Goal: Check status: Verify the current state of an ongoing process or item

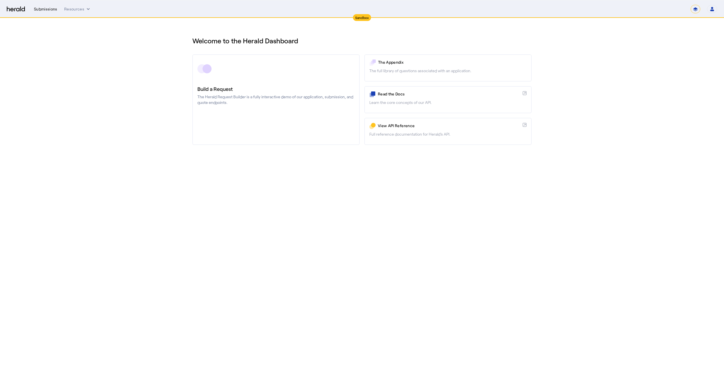
click at [43, 6] on div "Submissions" at bounding box center [45, 9] width 23 height 6
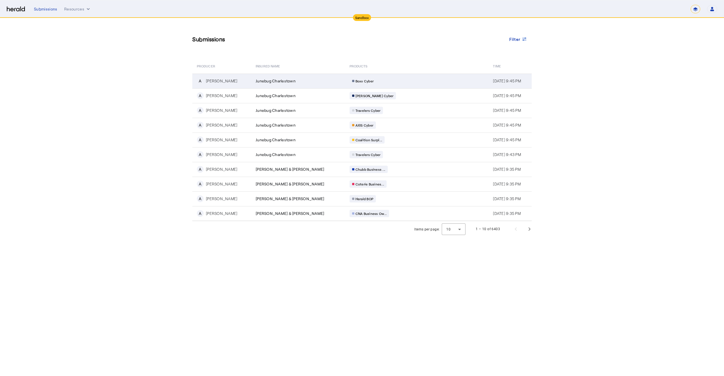
click at [356, 85] on td "Boxx Cyber" at bounding box center [417, 81] width 144 height 15
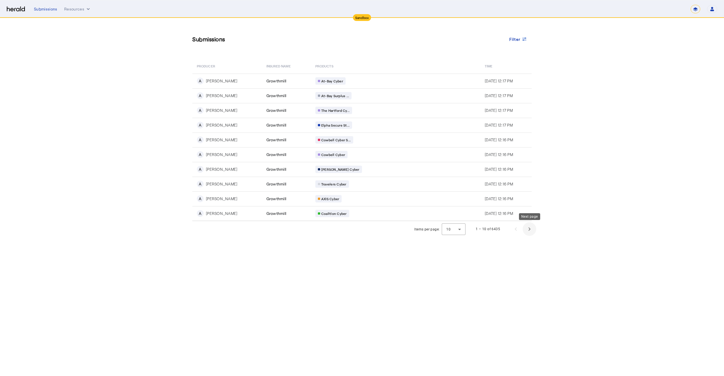
click at [533, 229] on span "Next page" at bounding box center [530, 229] width 14 height 14
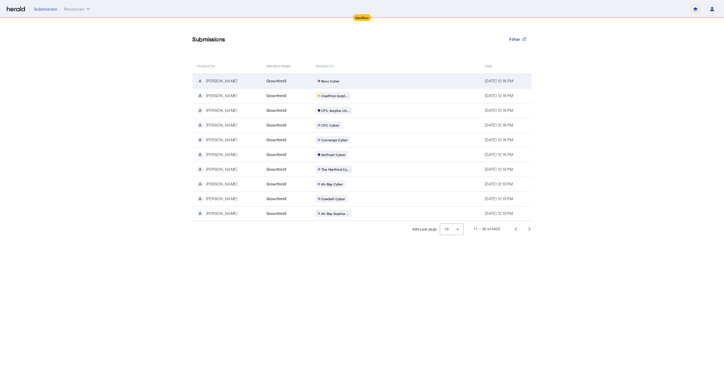
click at [273, 80] on div "Growthmill" at bounding box center [288, 81] width 42 height 6
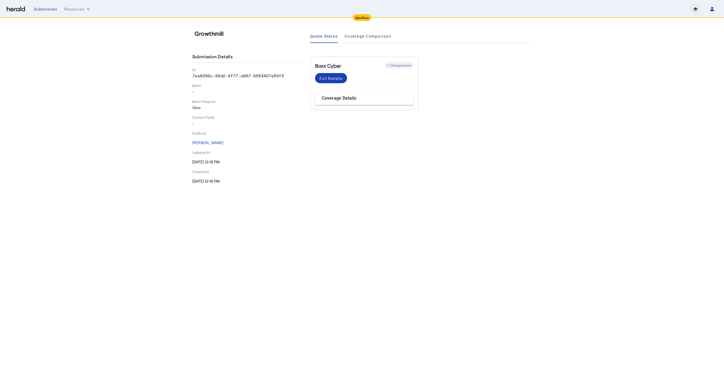
click at [368, 83] on div "Full Details" at bounding box center [364, 80] width 98 height 15
click at [341, 75] on div "Full Details" at bounding box center [331, 78] width 23 height 6
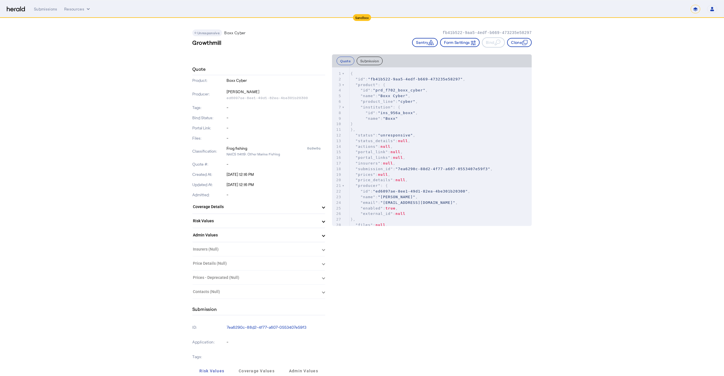
click at [384, 79] on span ""fb41b522-9aa5-4edf-b669-473235e58297"" at bounding box center [415, 79] width 95 height 4
type textarea "**********"
drag, startPoint x: 384, startPoint y: 79, endPoint x: 446, endPoint y: 79, distance: 62.0
click at [446, 79] on span ""fb41b522-9aa5-4edf-b669-473235e58297"" at bounding box center [415, 79] width 95 height 4
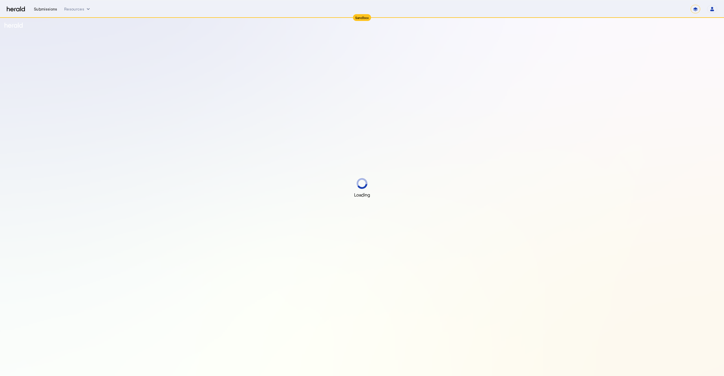
click at [42, 7] on div "Submissions" at bounding box center [45, 9] width 23 height 6
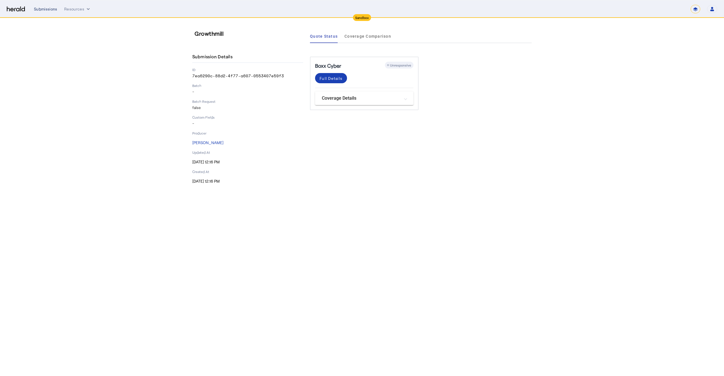
click at [38, 10] on div "Submissions" at bounding box center [45, 9] width 23 height 6
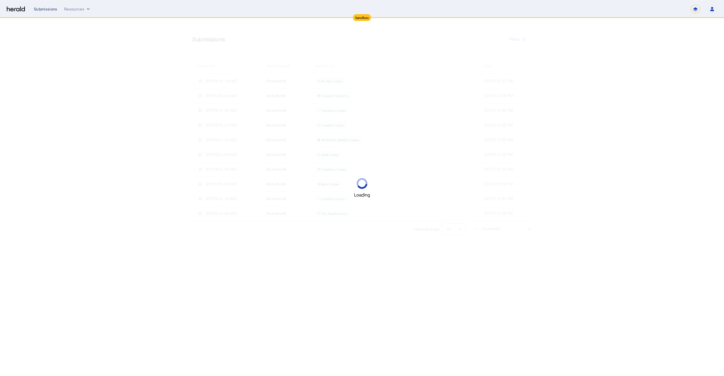
click at [38, 10] on div "Submissions" at bounding box center [45, 9] width 23 height 6
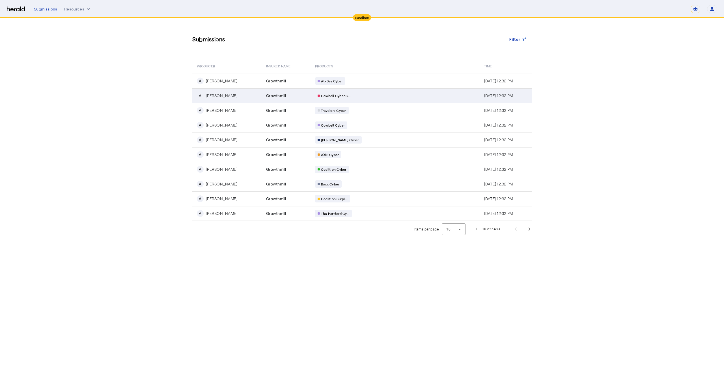
click at [367, 98] on div "Cowbell Cyber S..." at bounding box center [369, 95] width 109 height 7
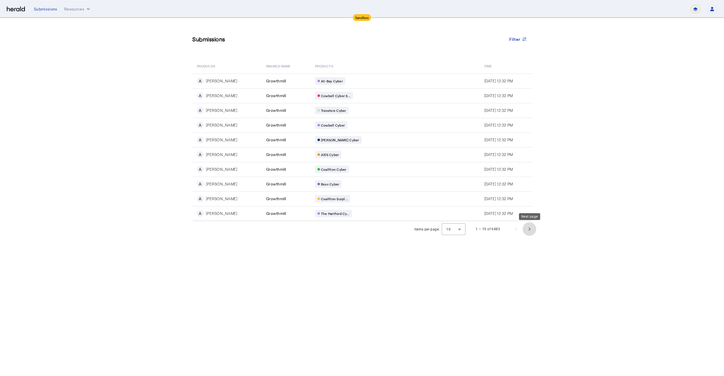
click at [531, 231] on span "Next page" at bounding box center [530, 229] width 14 height 14
click at [513, 231] on span "Previous page" at bounding box center [516, 229] width 14 height 14
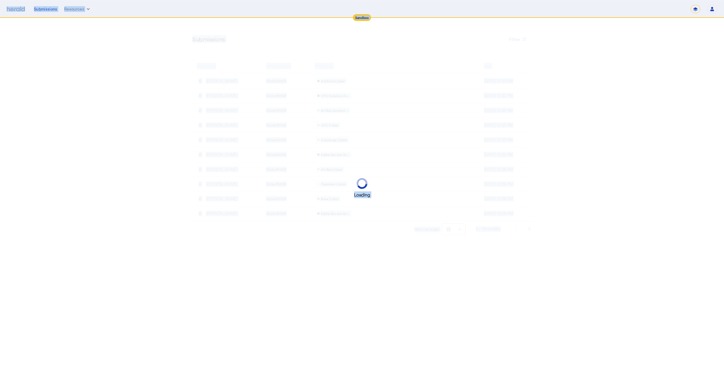
click at [513, 231] on div "Loading" at bounding box center [362, 188] width 724 height 376
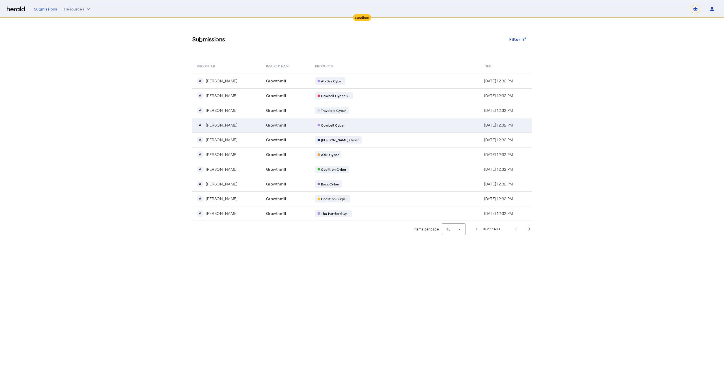
click at [362, 130] on td "Cowbell Cyber" at bounding box center [395, 125] width 169 height 15
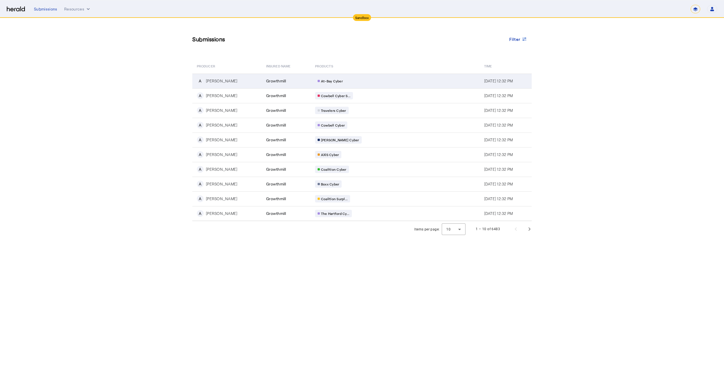
click at [356, 80] on div "At-Bay Cyber" at bounding box center [369, 80] width 109 height 7
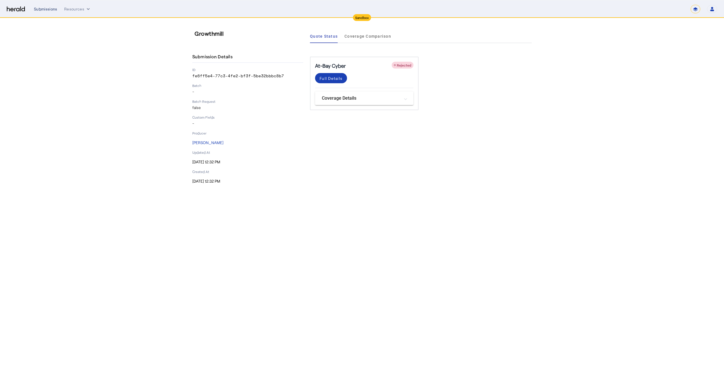
drag, startPoint x: 11, startPoint y: 39, endPoint x: 38, endPoint y: 8, distance: 40.7
click at [11, 39] on section "Growthmill Submission Details ID fe6ff5e4-77c3-4fe2-bf3f-5be32bbbc8b7 Batch - B…" at bounding box center [362, 106] width 724 height 177
click at [48, 11] on div "Submissions" at bounding box center [45, 9] width 23 height 6
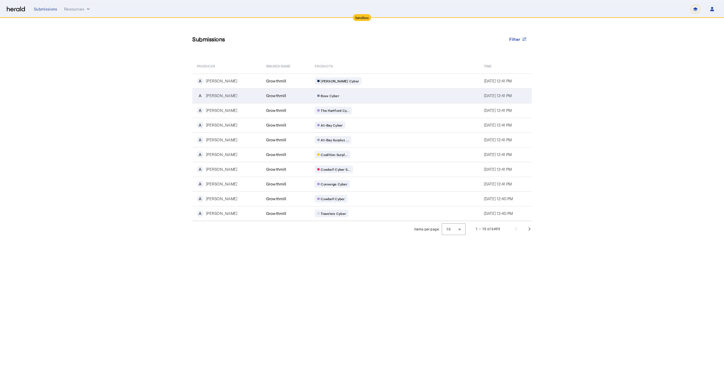
click at [337, 91] on td "Boxx Cyber" at bounding box center [394, 95] width 169 height 15
